Goal: Transaction & Acquisition: Obtain resource

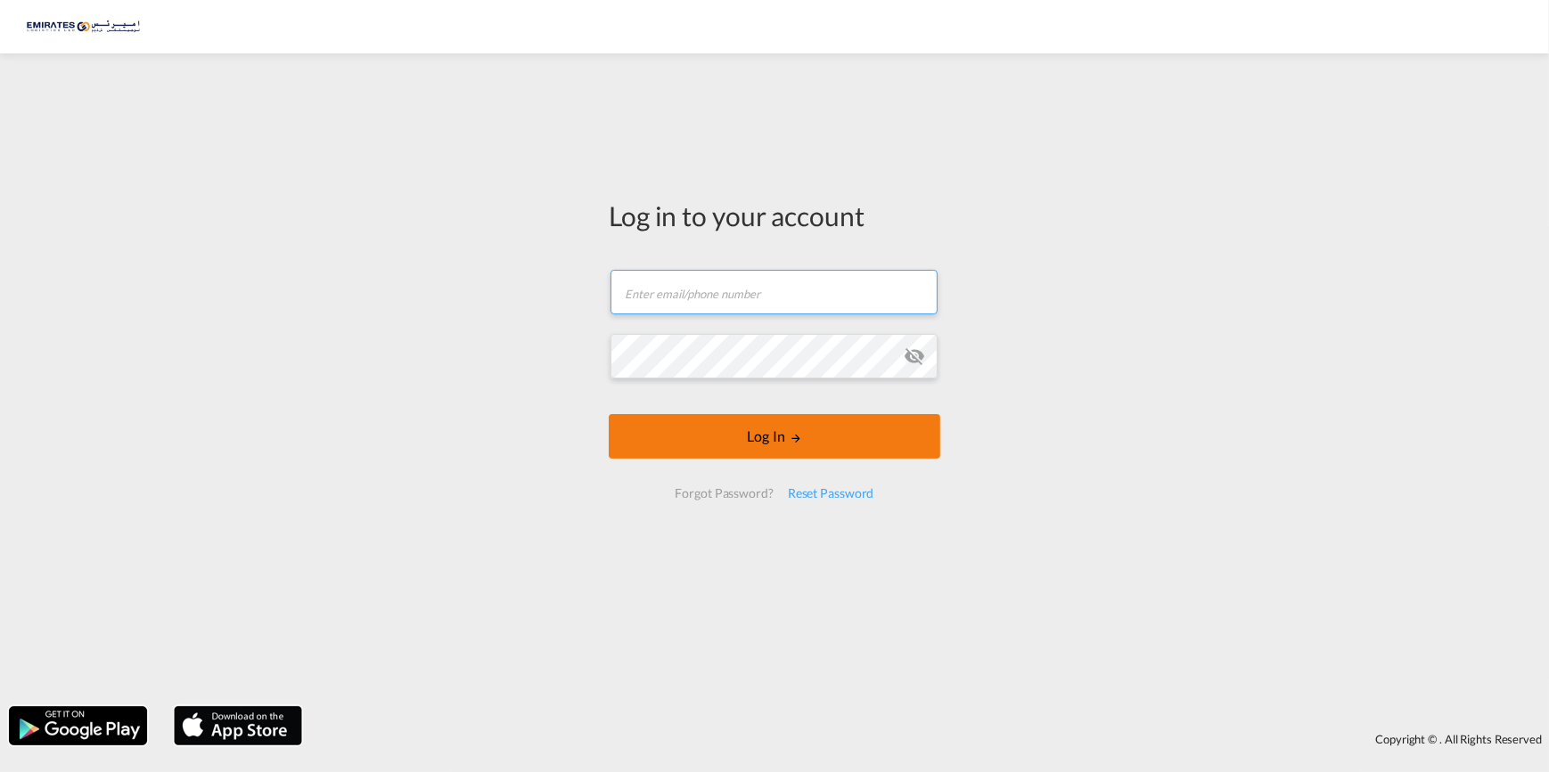
type input "[PERSON_NAME][EMAIL_ADDRESS][DOMAIN_NAME]"
click at [800, 442] on md-icon "LOGIN" at bounding box center [795, 438] width 12 height 12
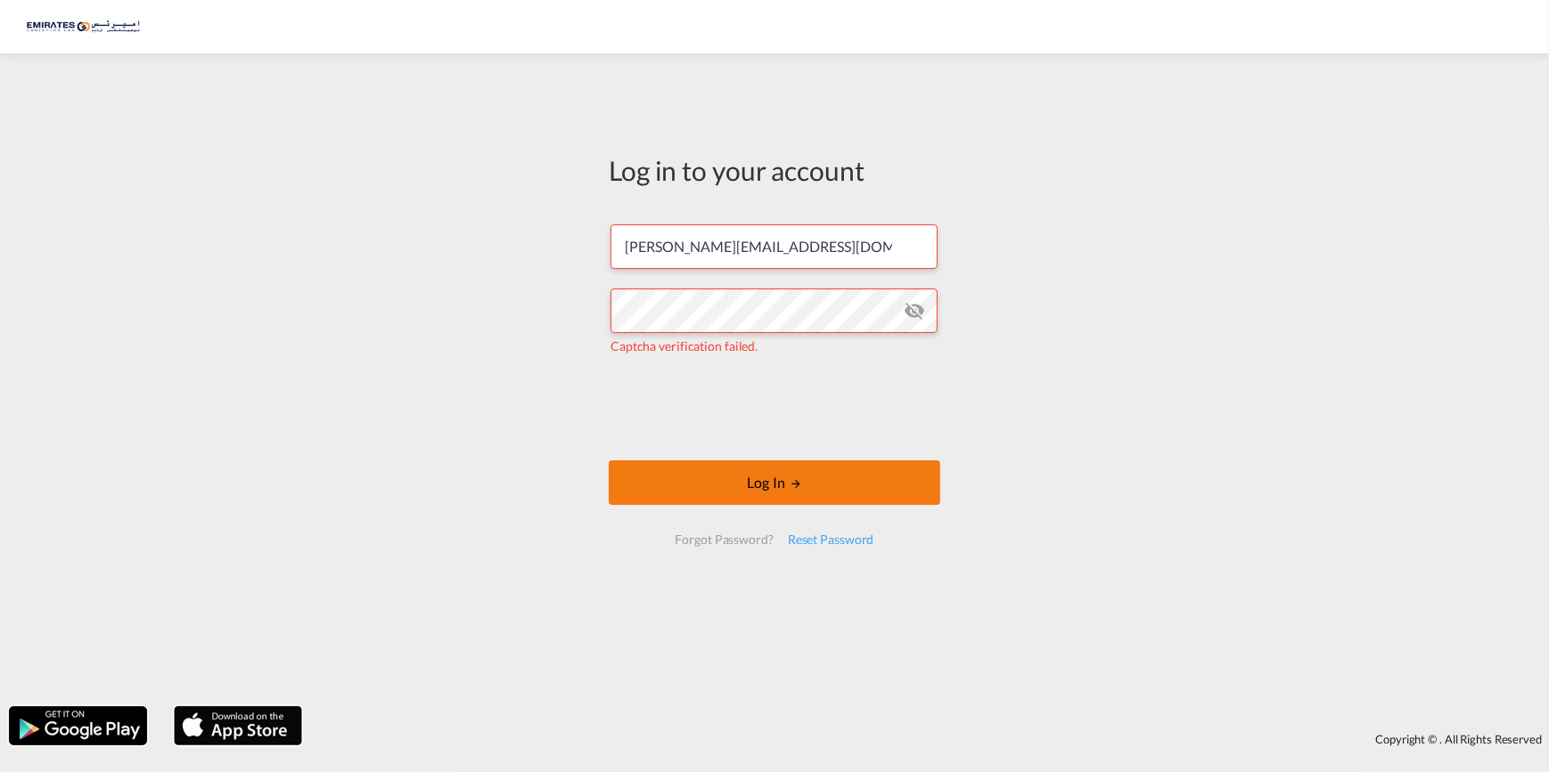
click at [722, 490] on button "Log In" at bounding box center [774, 483] width 331 height 45
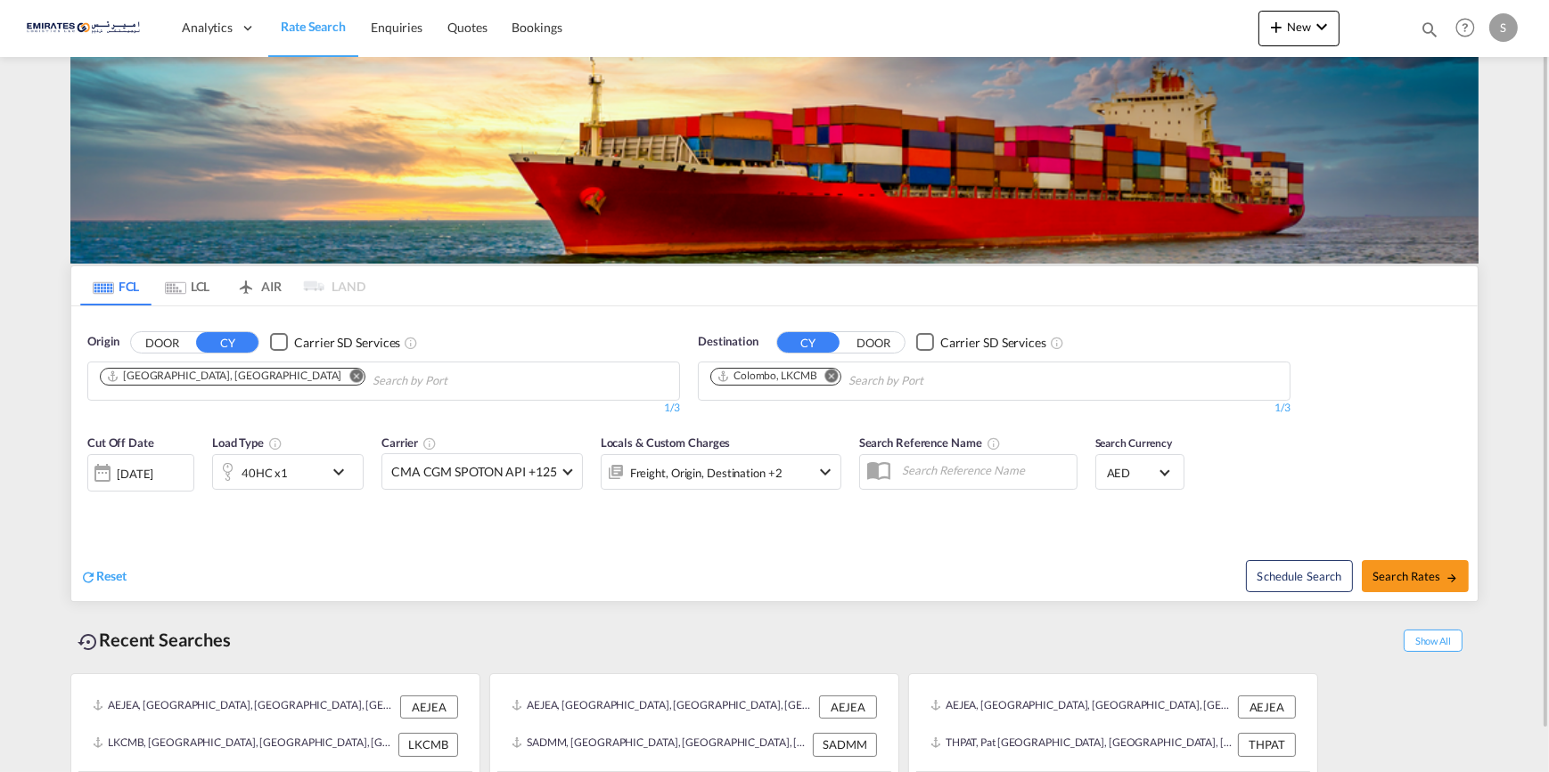
click at [833, 374] on md-icon "Remove" at bounding box center [831, 375] width 13 height 13
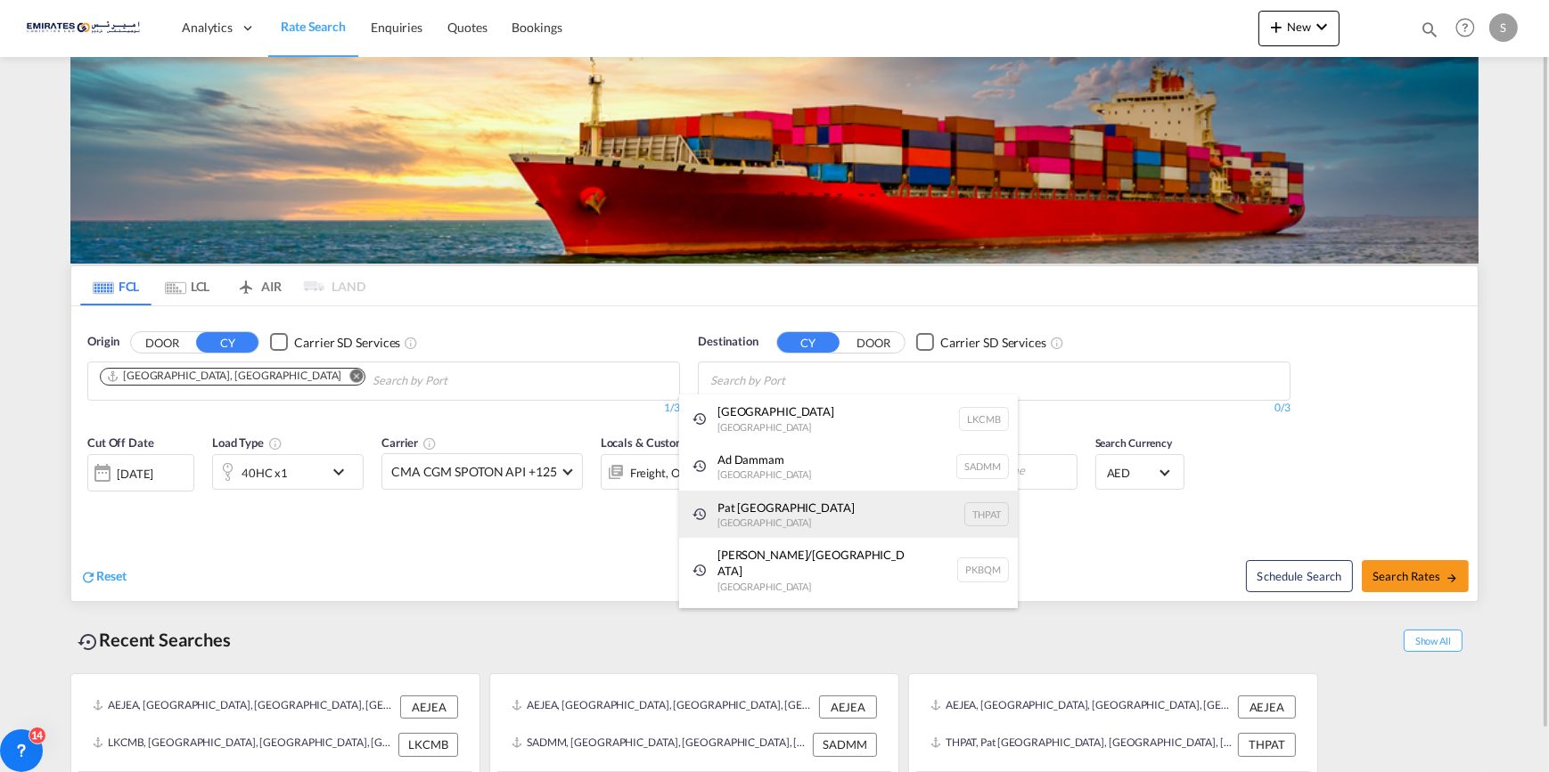
paste input "SIHANOUKVILLE"
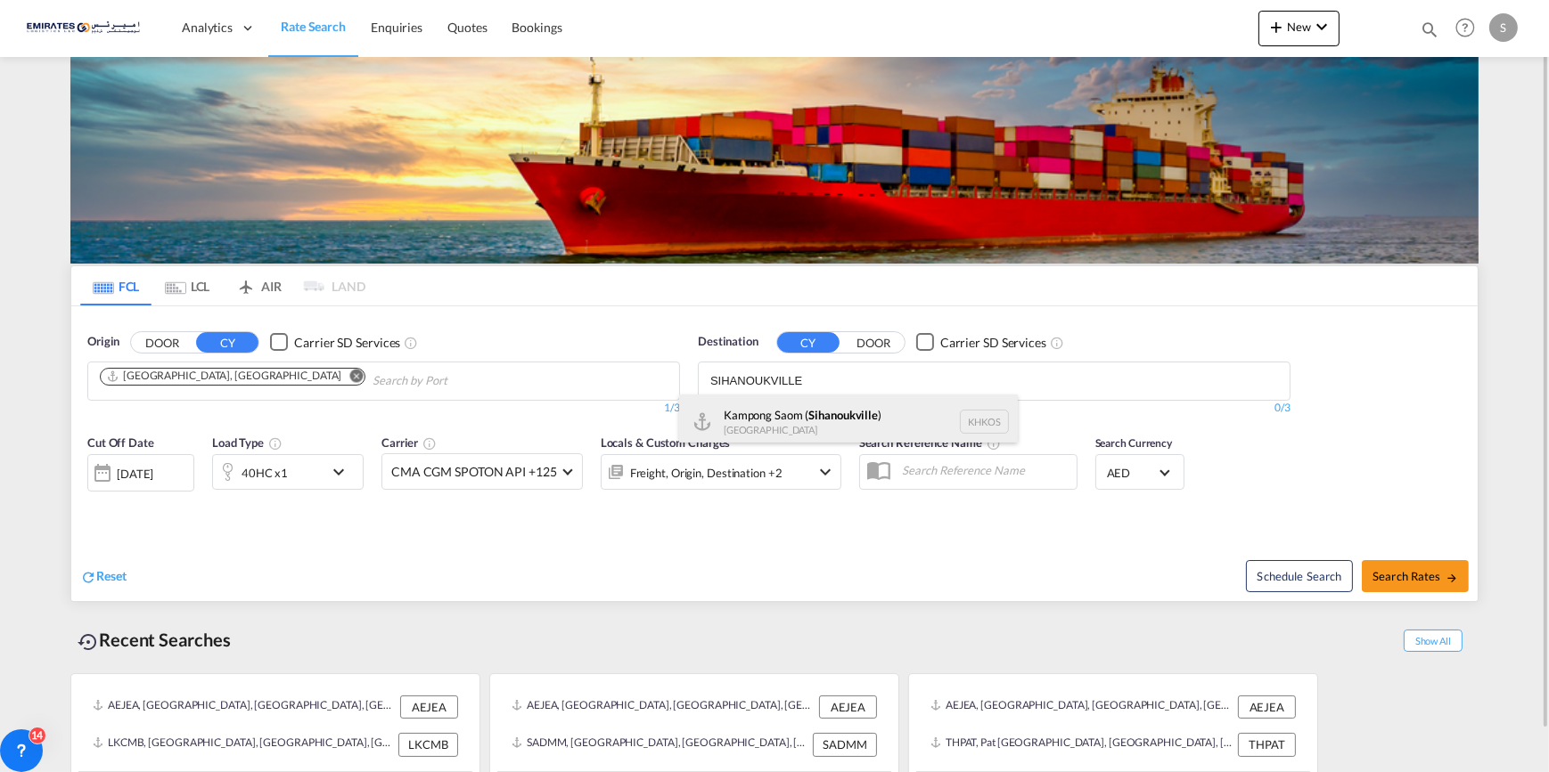
type input "SIHANOUKVILLE"
click at [844, 414] on div "Kampong Saom ( [GEOGRAPHIC_DATA] ) [GEOGRAPHIC_DATA] [GEOGRAPHIC_DATA]" at bounding box center [848, 421] width 339 height 53
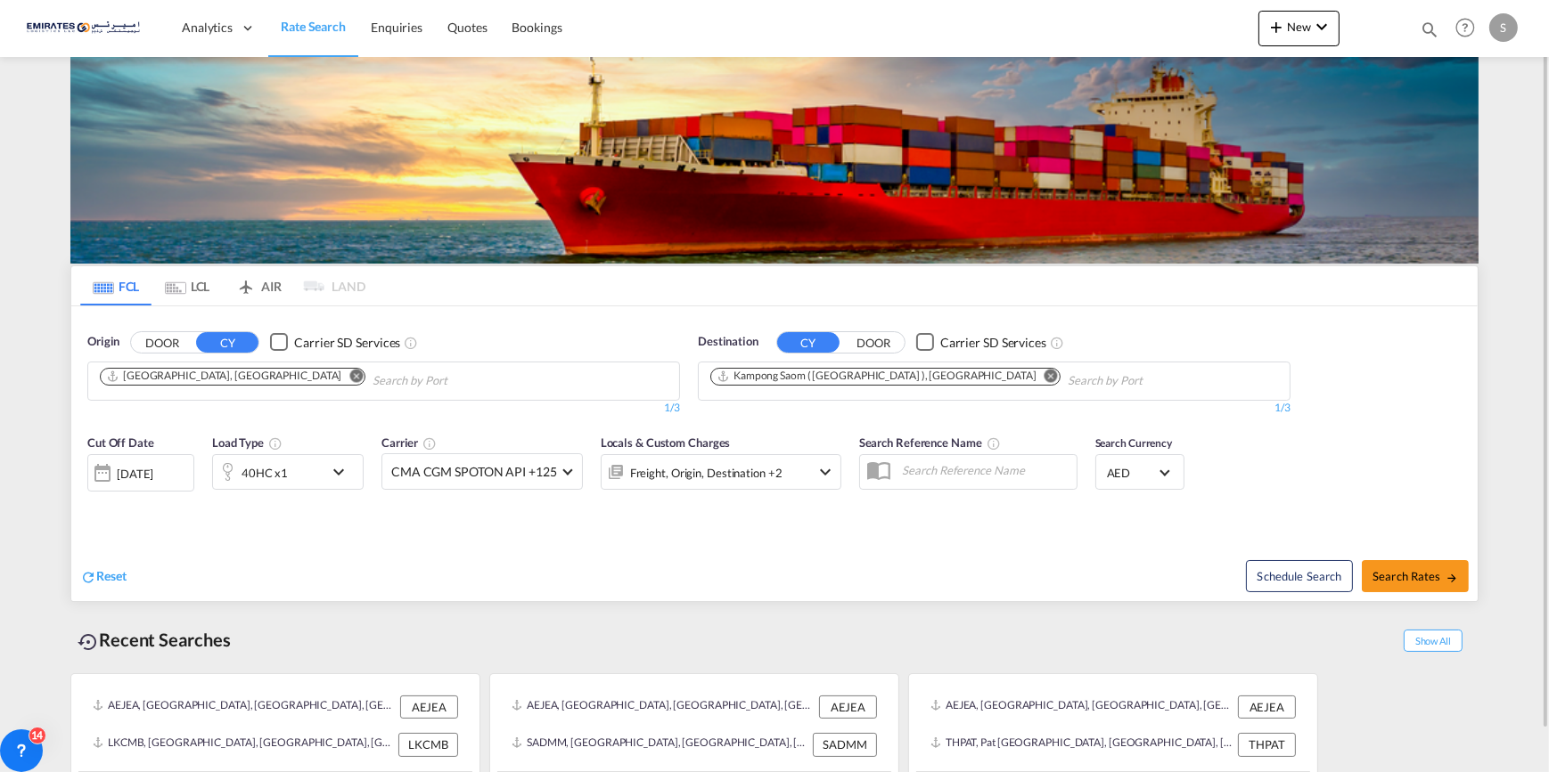
click at [345, 470] on md-icon "icon-chevron-down" at bounding box center [343, 472] width 30 height 21
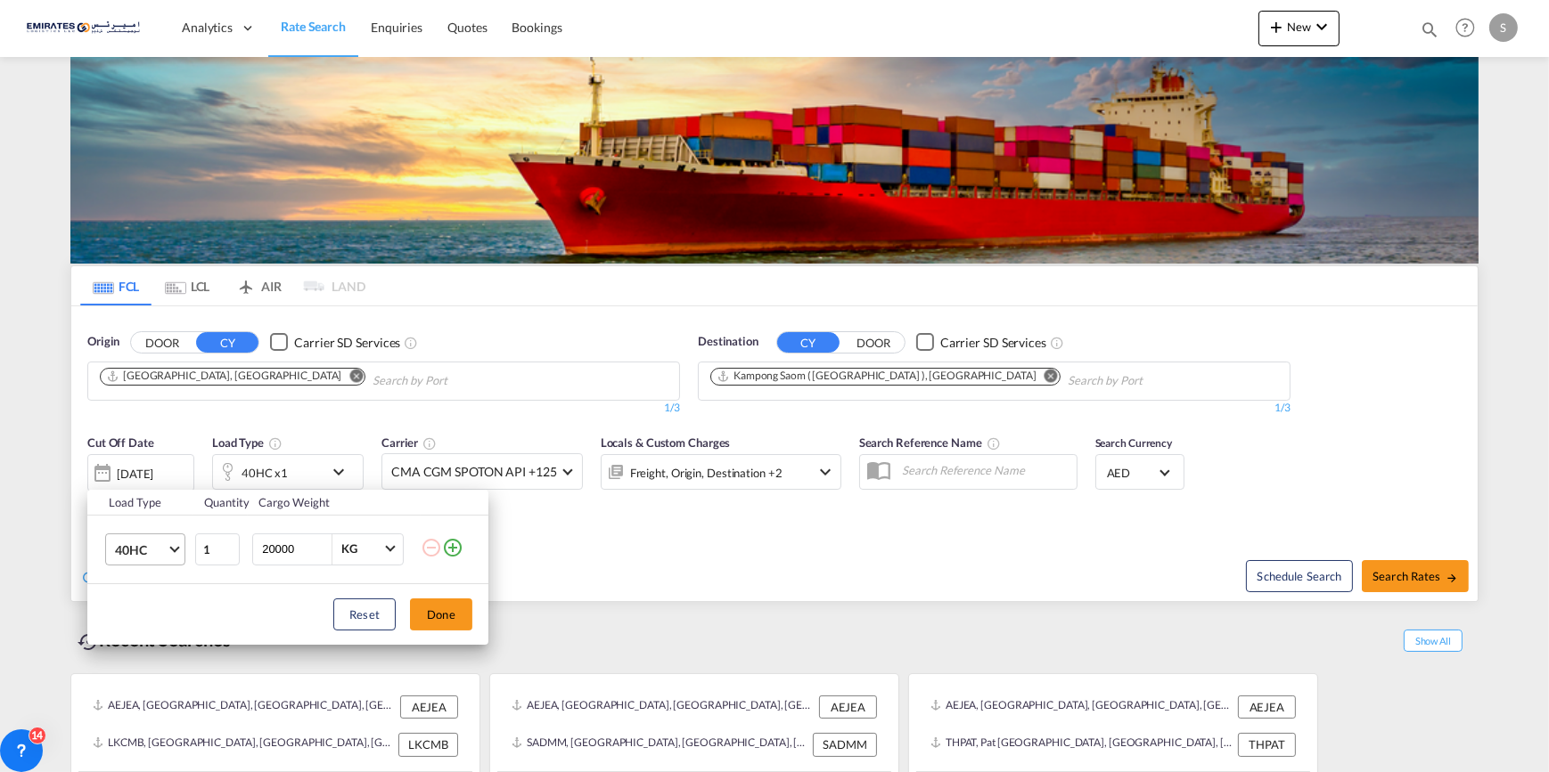
click at [168, 543] on md-select-value "40HC" at bounding box center [148, 550] width 71 height 30
click at [140, 457] on div "20GP" at bounding box center [129, 464] width 31 height 18
click at [446, 625] on button "Done" at bounding box center [441, 615] width 62 height 32
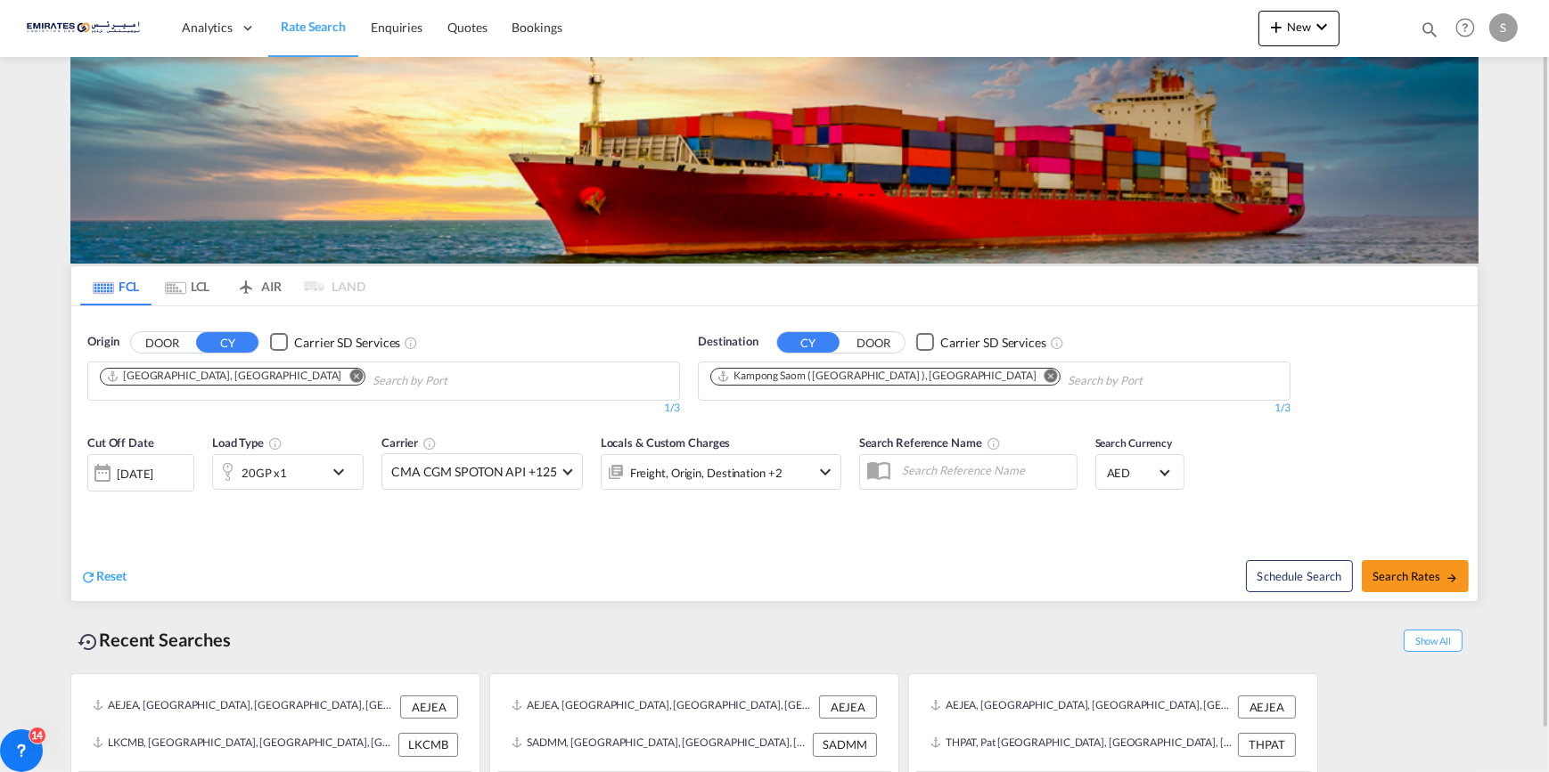
click at [153, 473] on div "[DATE]" at bounding box center [135, 474] width 37 height 16
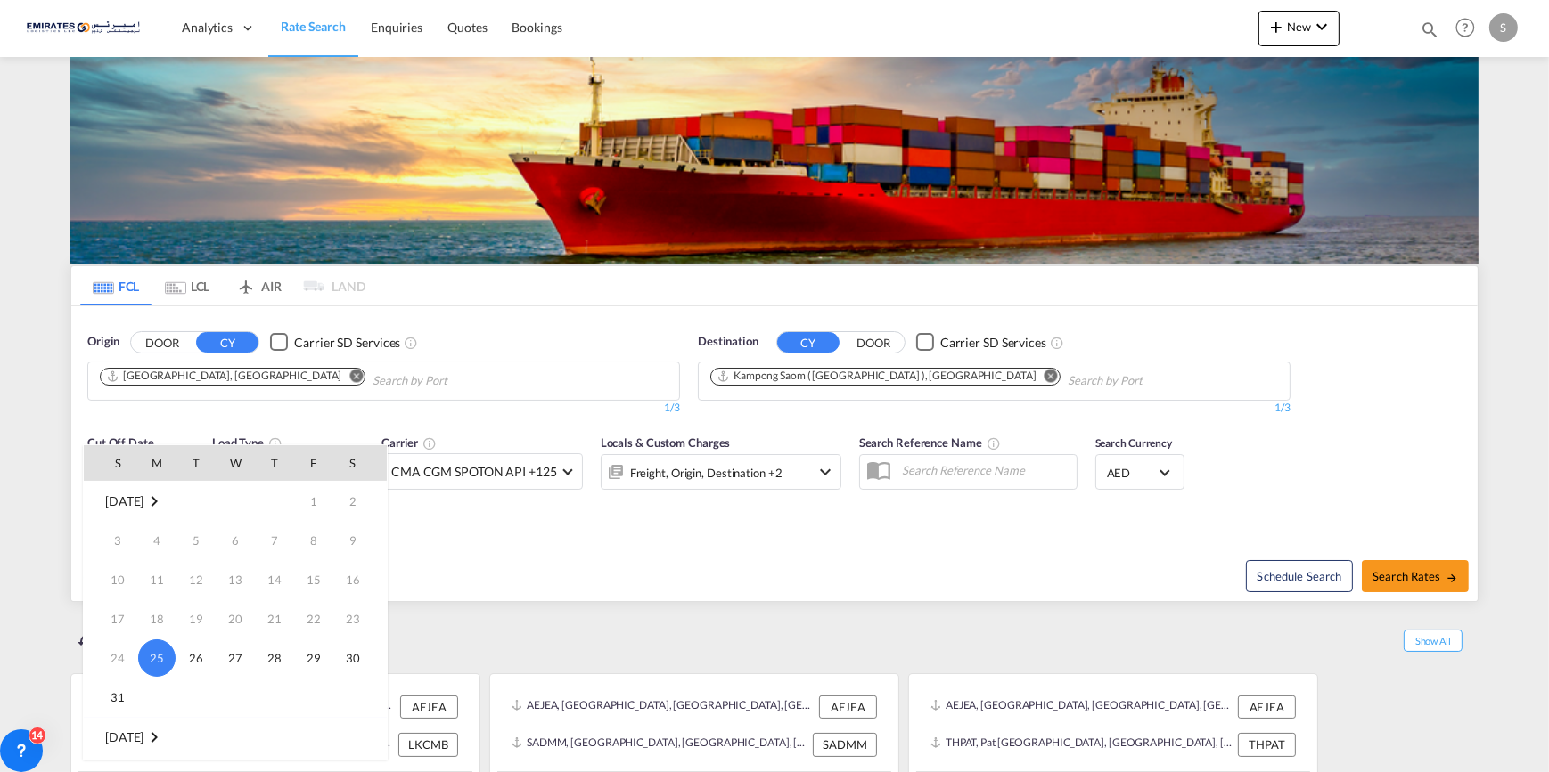
click at [518, 564] on div at bounding box center [774, 386] width 1549 height 772
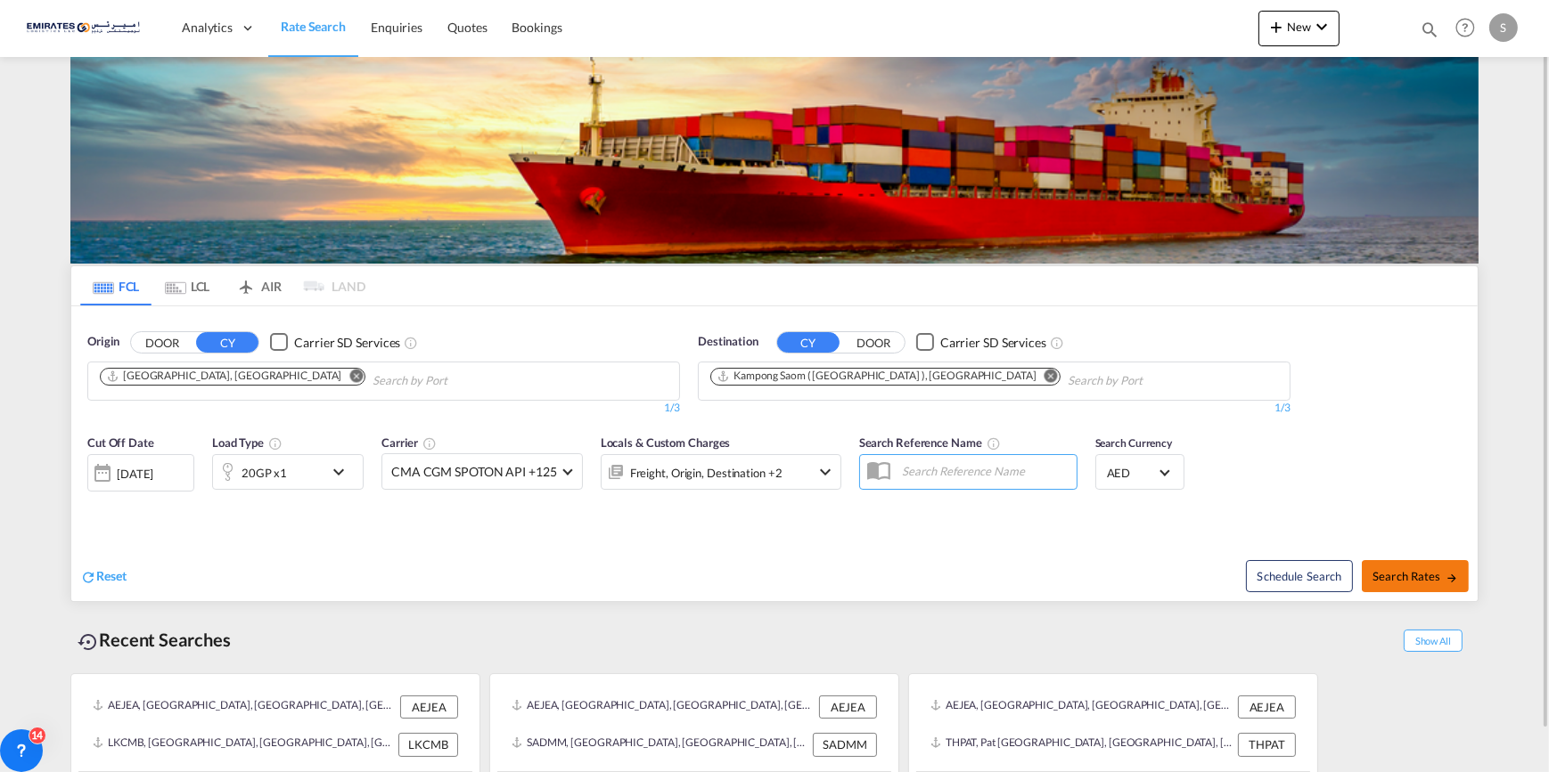
click at [1404, 578] on span "Search Rates" at bounding box center [1415, 576] width 86 height 14
type input "AEJEA to KHKOS / [DATE]"
